Goal: Use online tool/utility: Utilize a website feature to perform a specific function

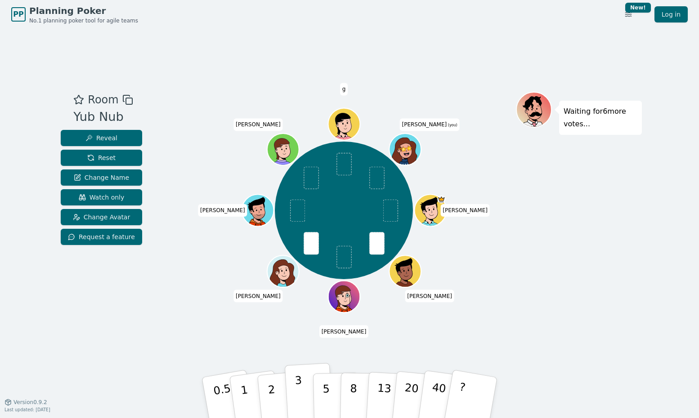
click at [305, 387] on button "3" at bounding box center [309, 398] width 49 height 70
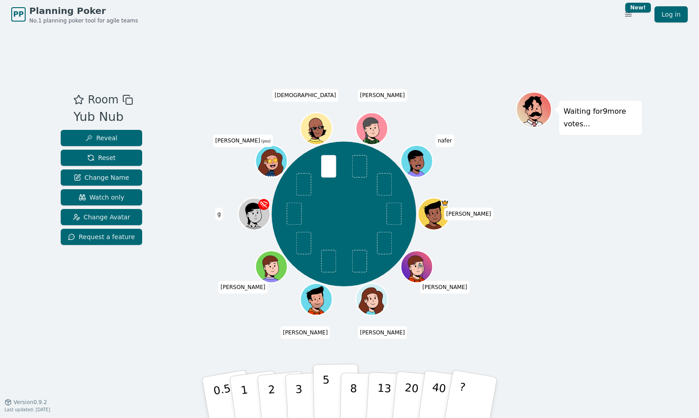
click at [322, 395] on button "5" at bounding box center [336, 398] width 46 height 68
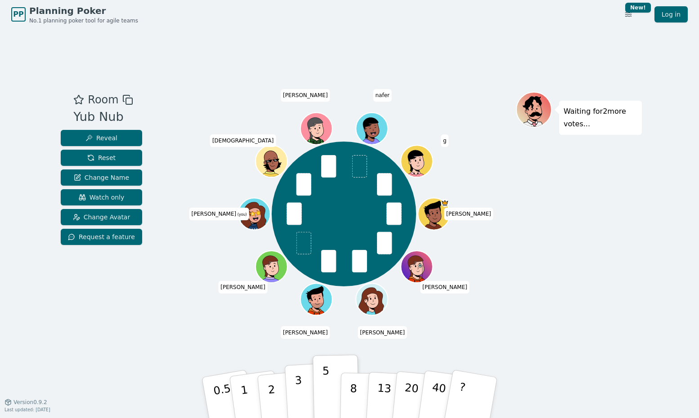
click at [302, 390] on button "3" at bounding box center [309, 398] width 49 height 70
click at [327, 379] on p "5" at bounding box center [327, 398] width 8 height 49
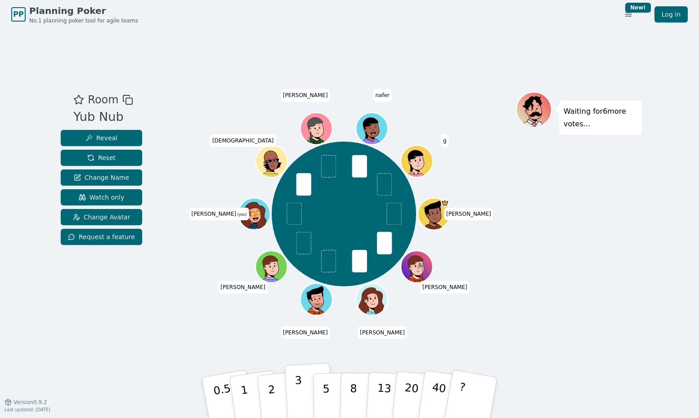
click at [298, 403] on p "3" at bounding box center [300, 398] width 10 height 49
click at [320, 406] on button "5" at bounding box center [336, 398] width 46 height 68
click at [301, 386] on p "3" at bounding box center [300, 398] width 10 height 49
click at [307, 388] on button "3" at bounding box center [309, 398] width 49 height 70
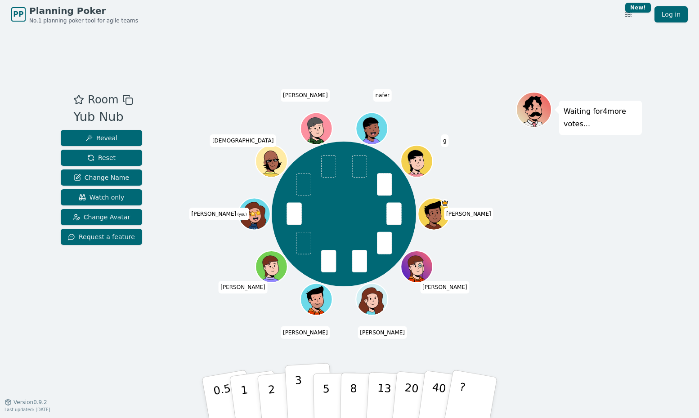
click at [297, 403] on p "3" at bounding box center [300, 398] width 10 height 49
click at [330, 379] on button "5" at bounding box center [336, 398] width 46 height 68
click at [305, 390] on button "3" at bounding box center [309, 398] width 49 height 70
click at [339, 397] on button "5" at bounding box center [336, 398] width 46 height 68
click at [294, 392] on button "3" at bounding box center [309, 398] width 49 height 70
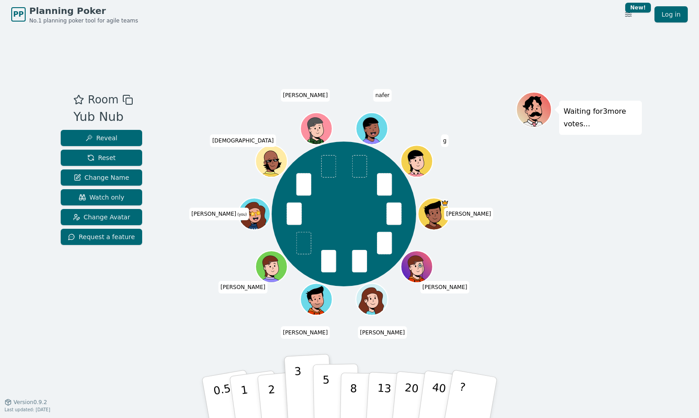
click at [323, 391] on p "5" at bounding box center [327, 398] width 8 height 49
